Goal: Information Seeking & Learning: Learn about a topic

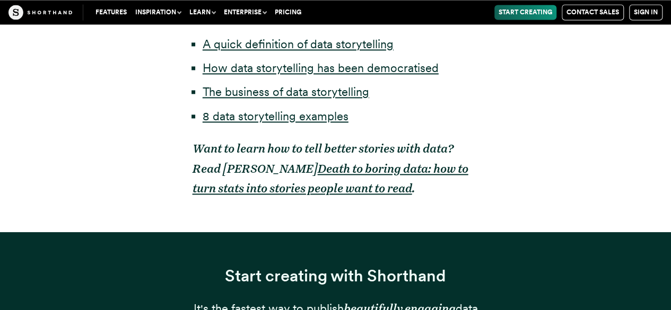
scroll to position [772, 0]
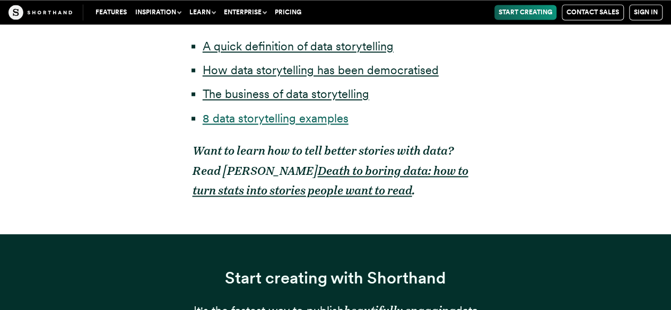
click at [310, 120] on link "8 data storytelling examples" at bounding box center [276, 118] width 146 height 14
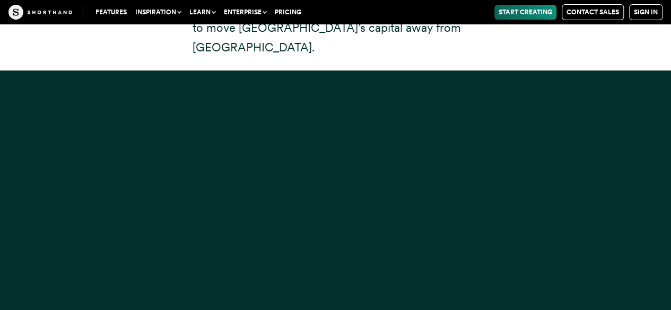
scroll to position [8045, 0]
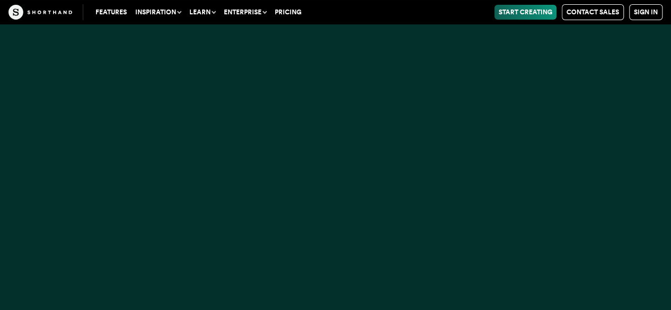
scroll to position [8087, 0]
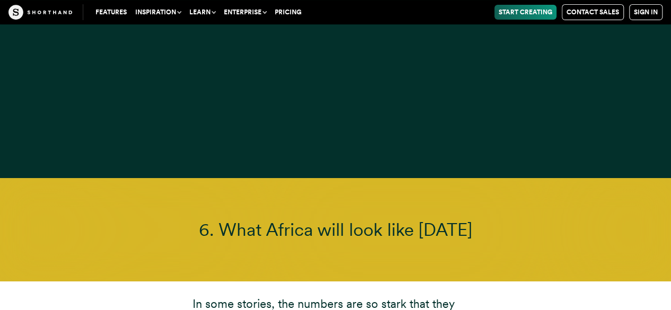
scroll to position [8236, 0]
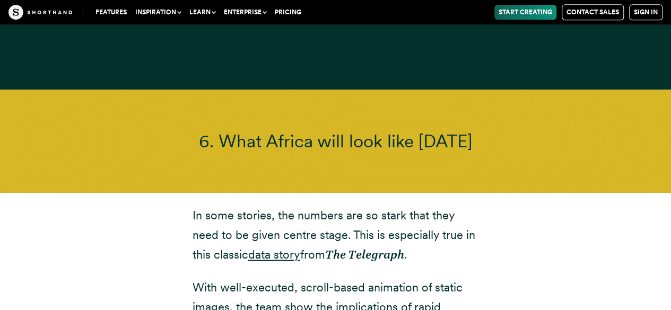
scroll to position [8342, 0]
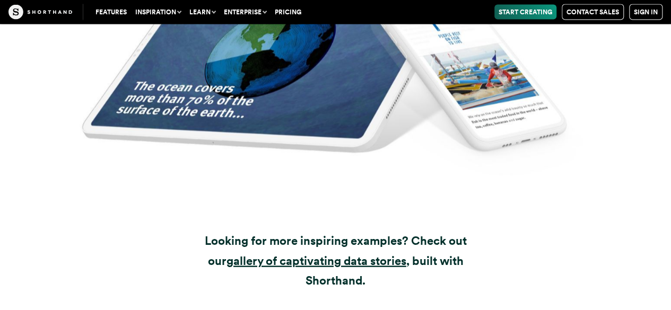
scroll to position [11130, 0]
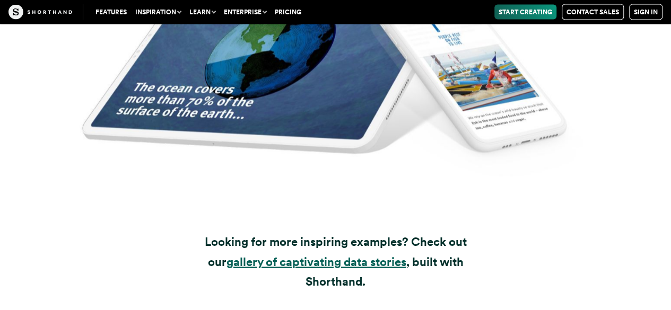
click at [330, 255] on strong "gallery of captivating data stories" at bounding box center [316, 262] width 180 height 14
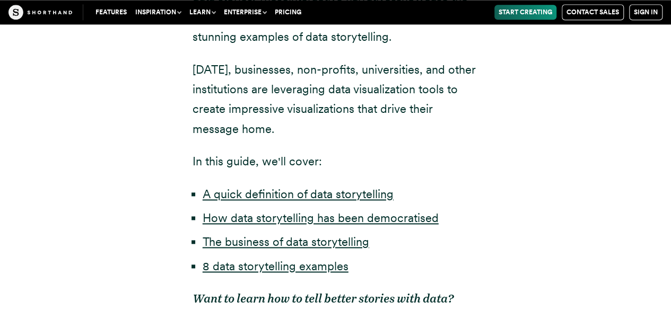
scroll to position [624, 0]
click at [366, 191] on link "A quick definition of data storytelling" at bounding box center [298, 194] width 191 height 14
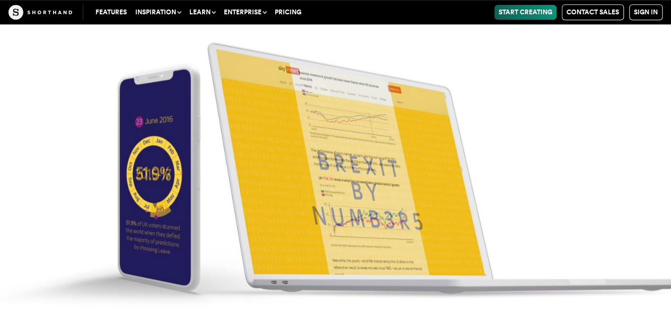
scroll to position [4311, 0]
click at [102, 136] on img at bounding box center [335, 155] width 671 height 310
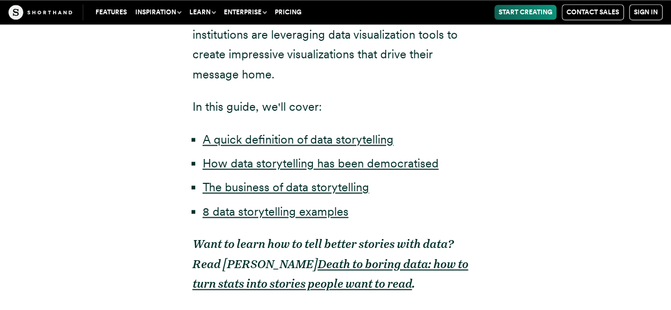
scroll to position [624, 0]
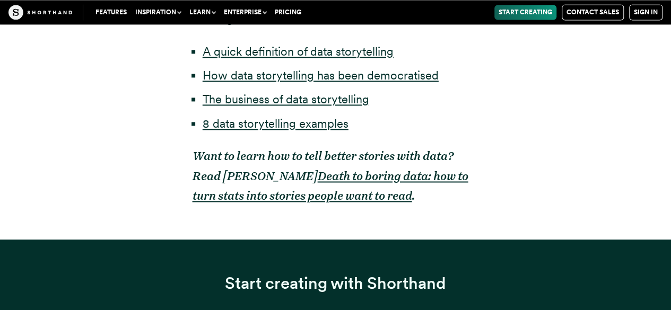
scroll to position [772, 0]
